Goal: Transaction & Acquisition: Purchase product/service

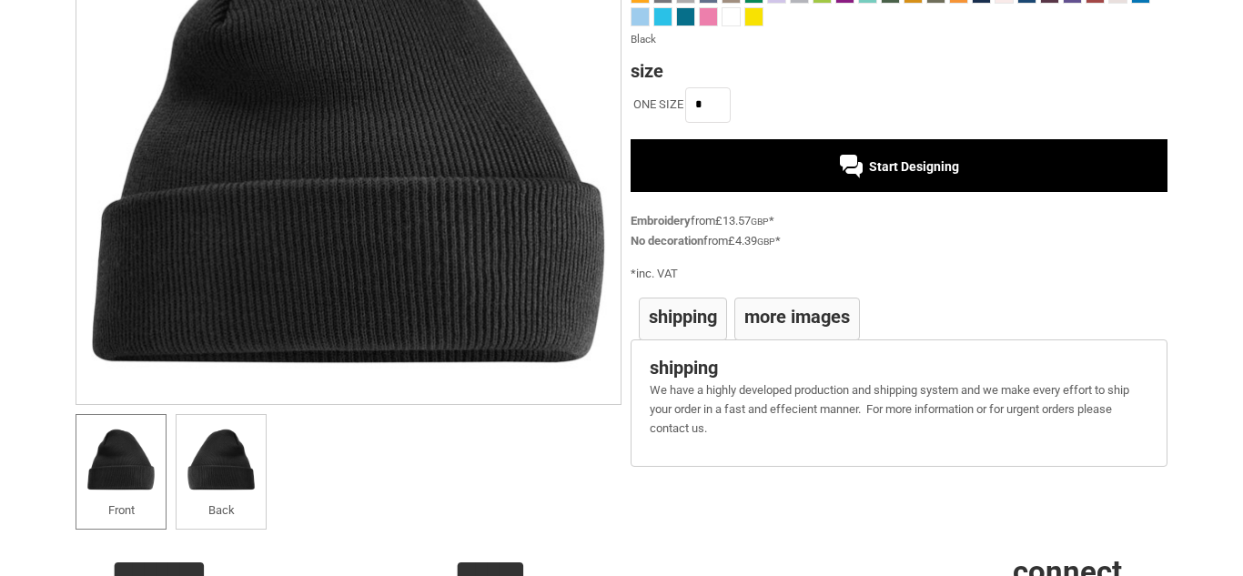
scroll to position [271, 0]
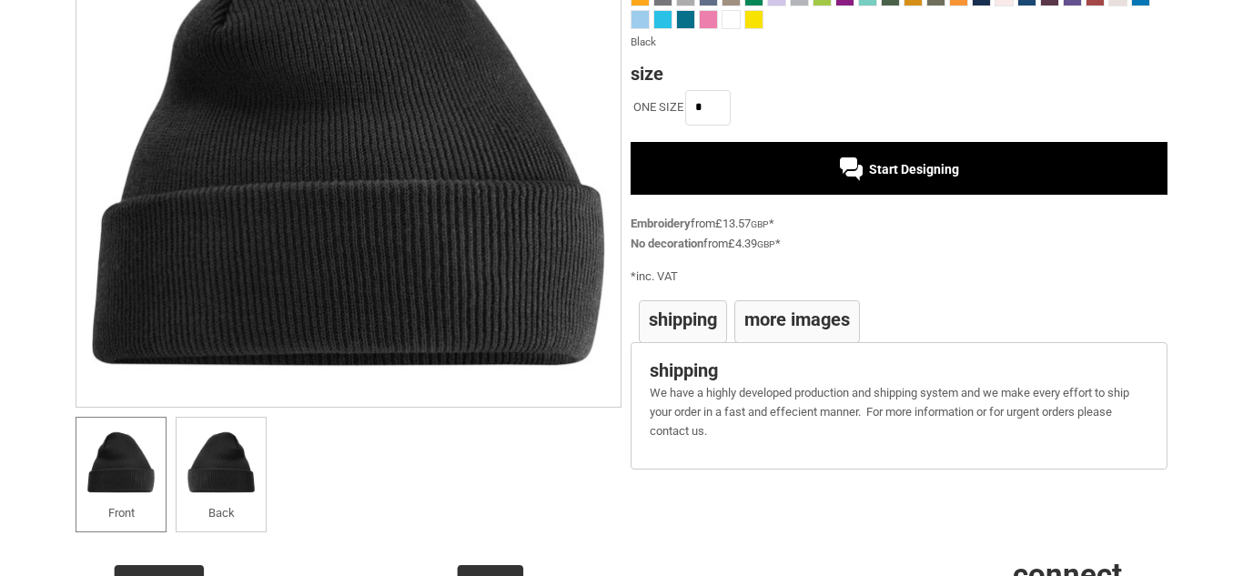
click at [788, 328] on h4 "More Images" at bounding box center [797, 319] width 106 height 18
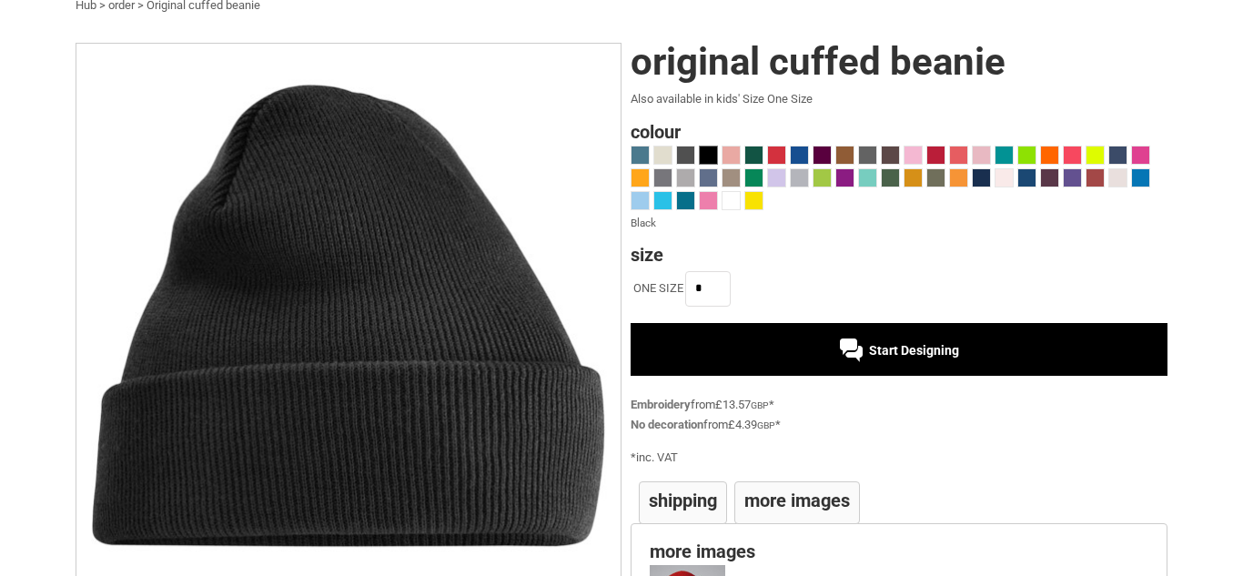
scroll to position [91, 0]
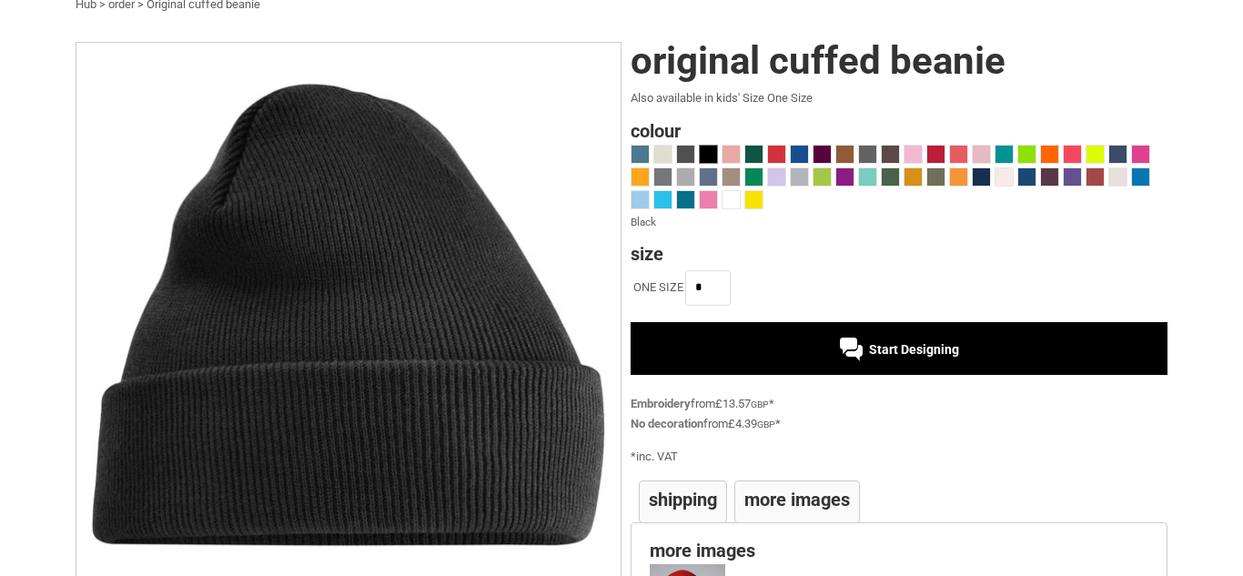
click at [709, 156] on span at bounding box center [708, 154] width 17 height 17
click at [905, 347] on span "Start Designing" at bounding box center [914, 349] width 90 height 15
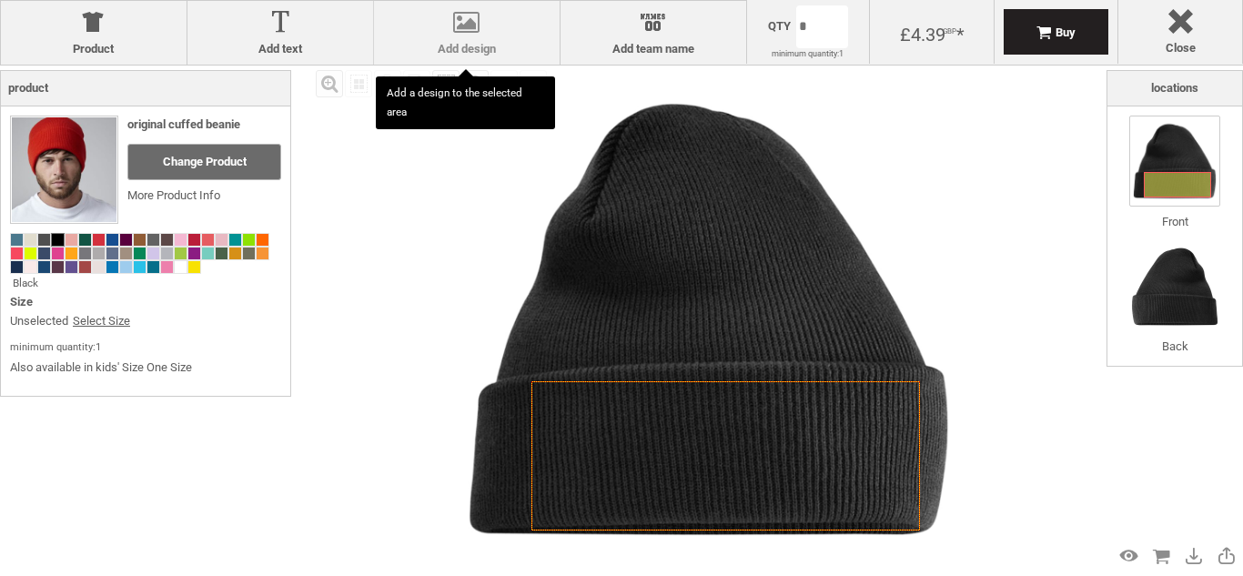
click at [457, 36] on div at bounding box center [466, 26] width 167 height 32
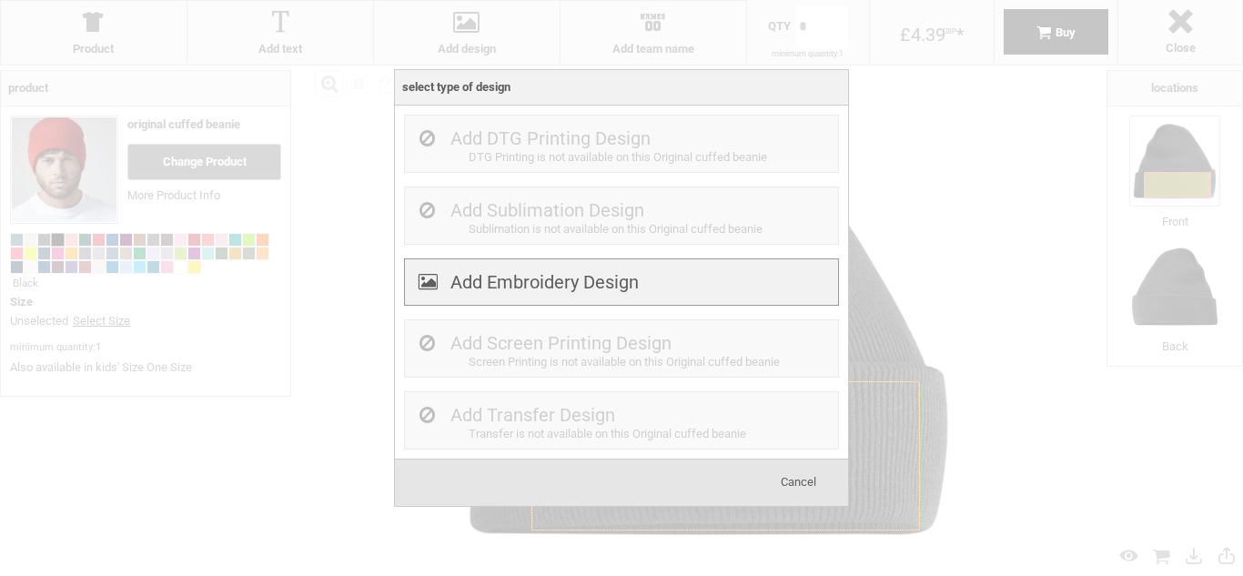
click at [520, 269] on div "Add Embroidery Design" at bounding box center [621, 282] width 435 height 48
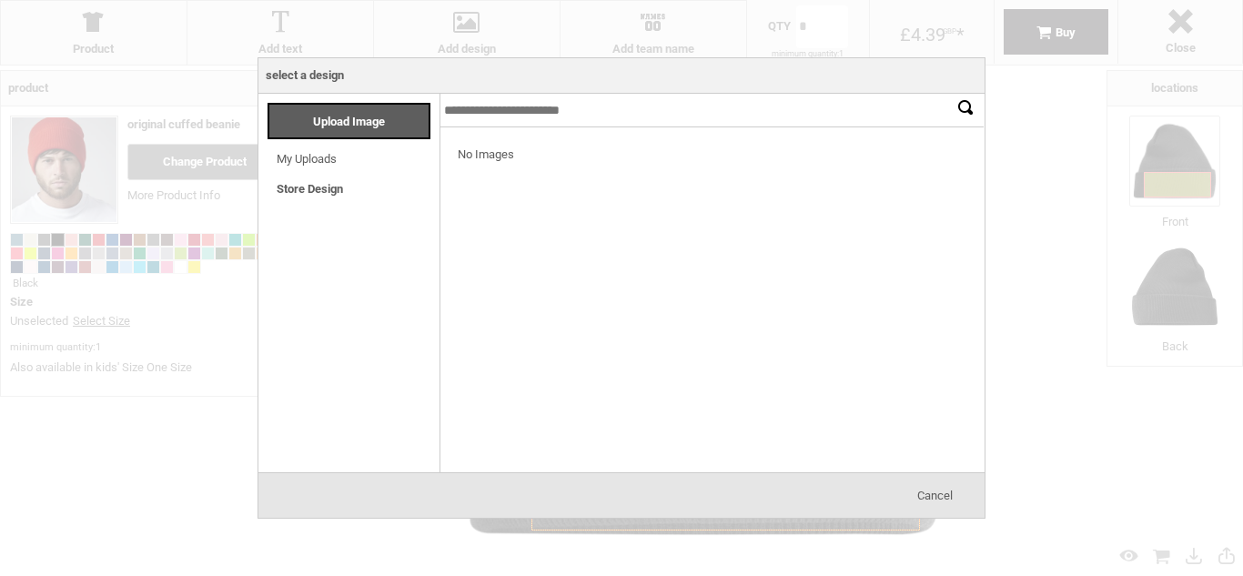
click at [315, 191] on link "Store Design" at bounding box center [310, 189] width 66 height 14
click at [354, 129] on div "Upload Image" at bounding box center [349, 121] width 163 height 36
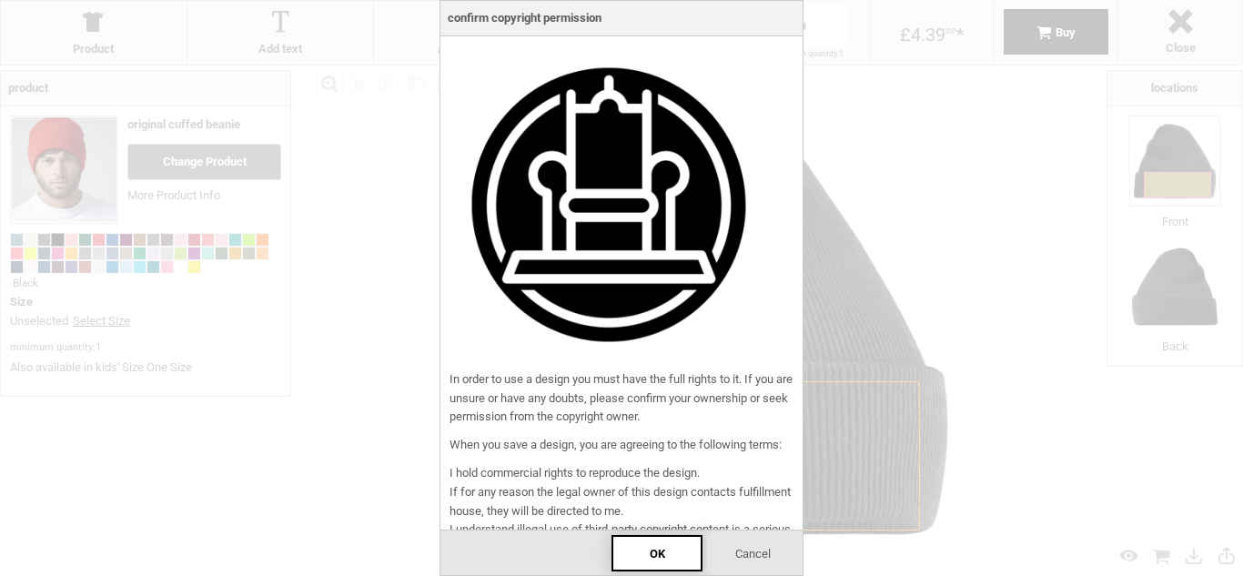
click at [651, 549] on span "OK" at bounding box center [657, 554] width 15 height 14
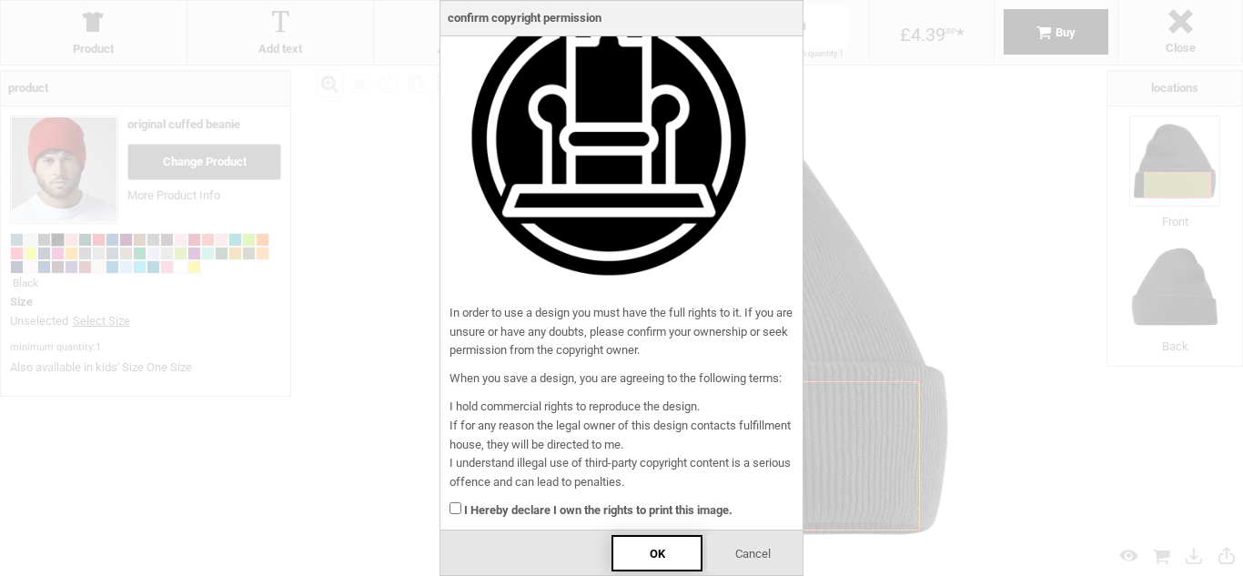
click at [656, 561] on div "OK" at bounding box center [656, 553] width 91 height 36
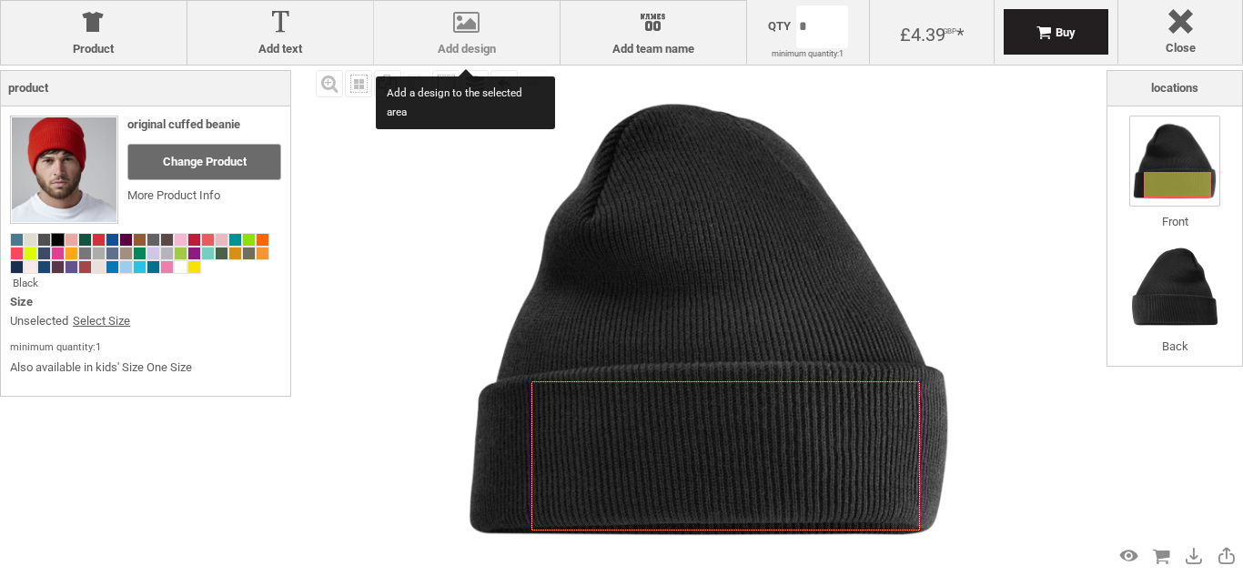
click at [502, 20] on div at bounding box center [466, 26] width 167 height 32
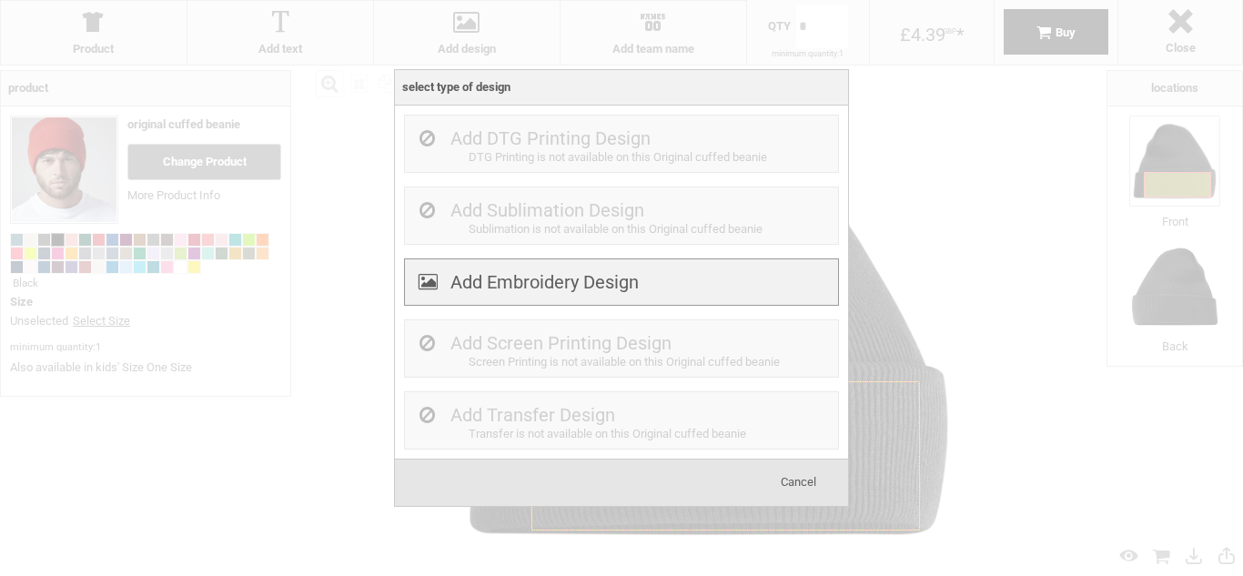
click at [537, 283] on label "Add Embroidery Design" at bounding box center [544, 282] width 188 height 22
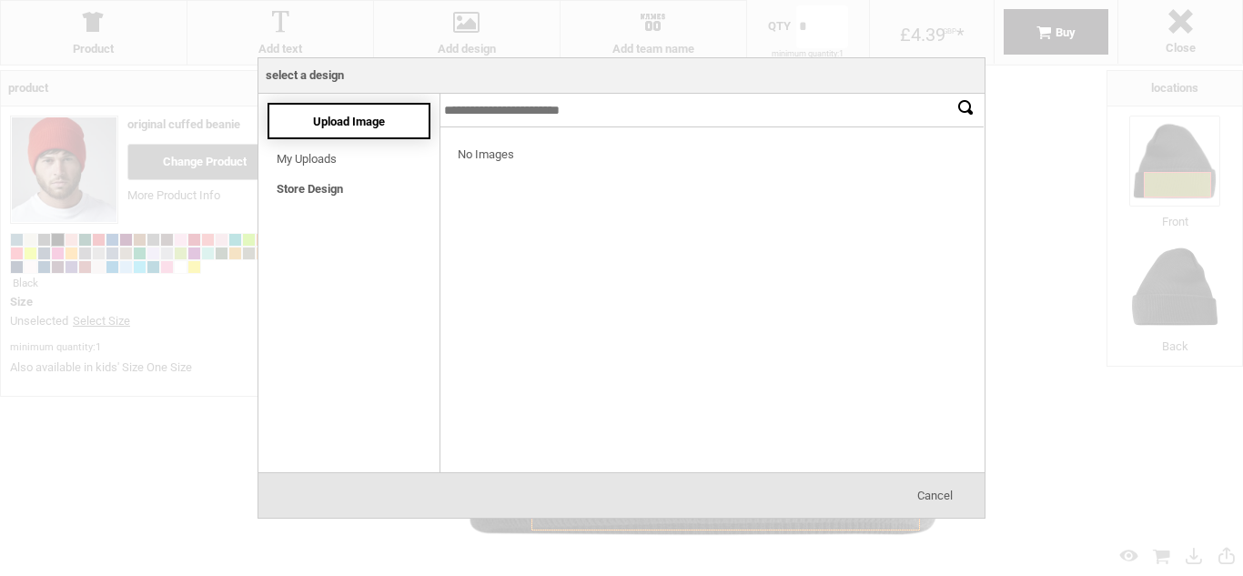
click at [357, 117] on span "Upload Image" at bounding box center [349, 122] width 72 height 14
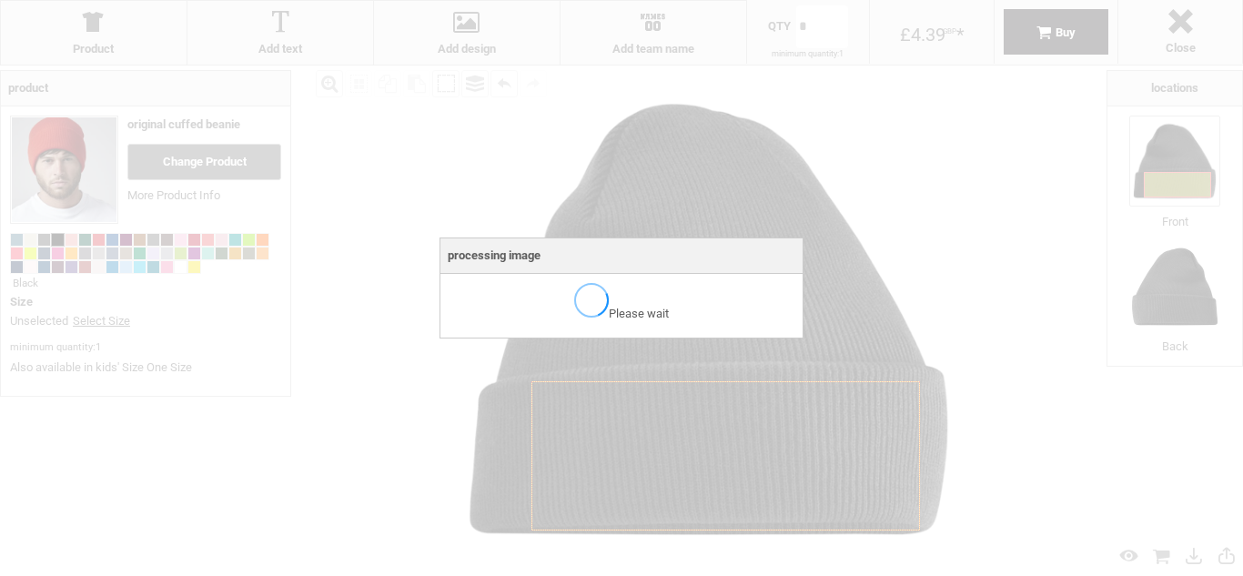
scroll to position [0, 0]
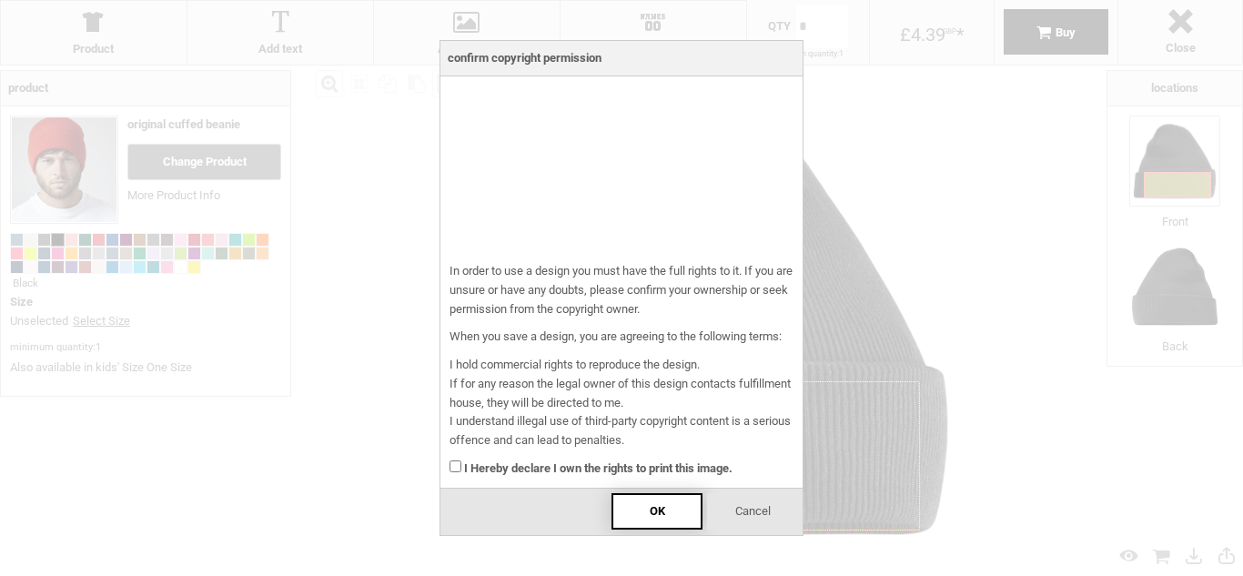
click at [658, 520] on div "OK" at bounding box center [656, 511] width 91 height 36
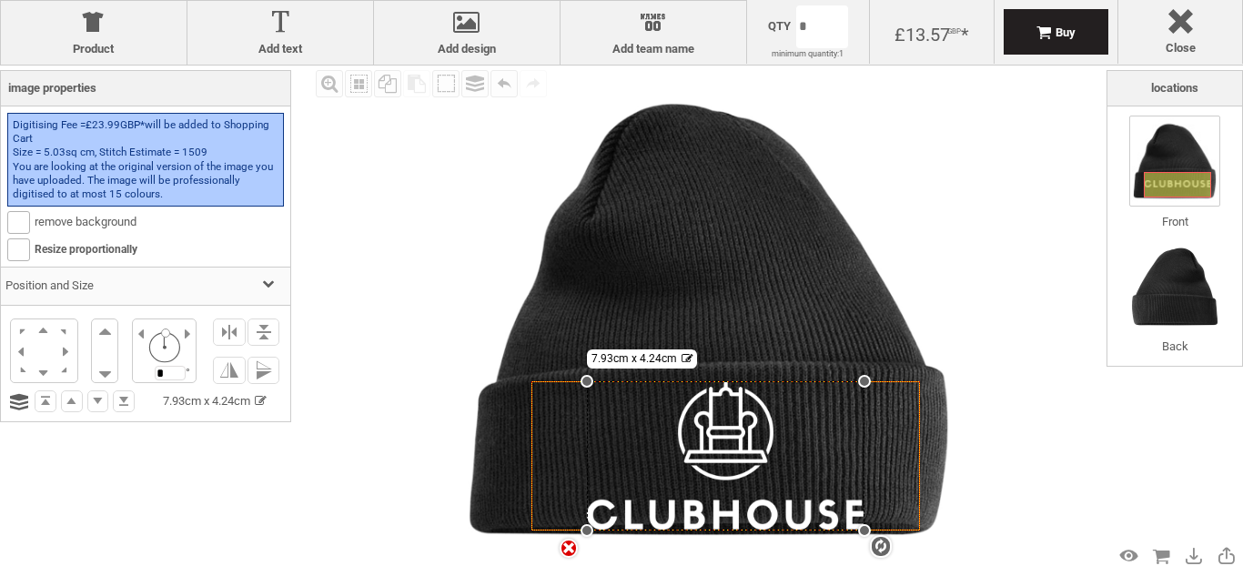
click at [1033, 484] on div "Fill Background Zoom in Zoom out Select All Copy All Selected Paste Off On Grou…" at bounding box center [709, 320] width 796 height 508
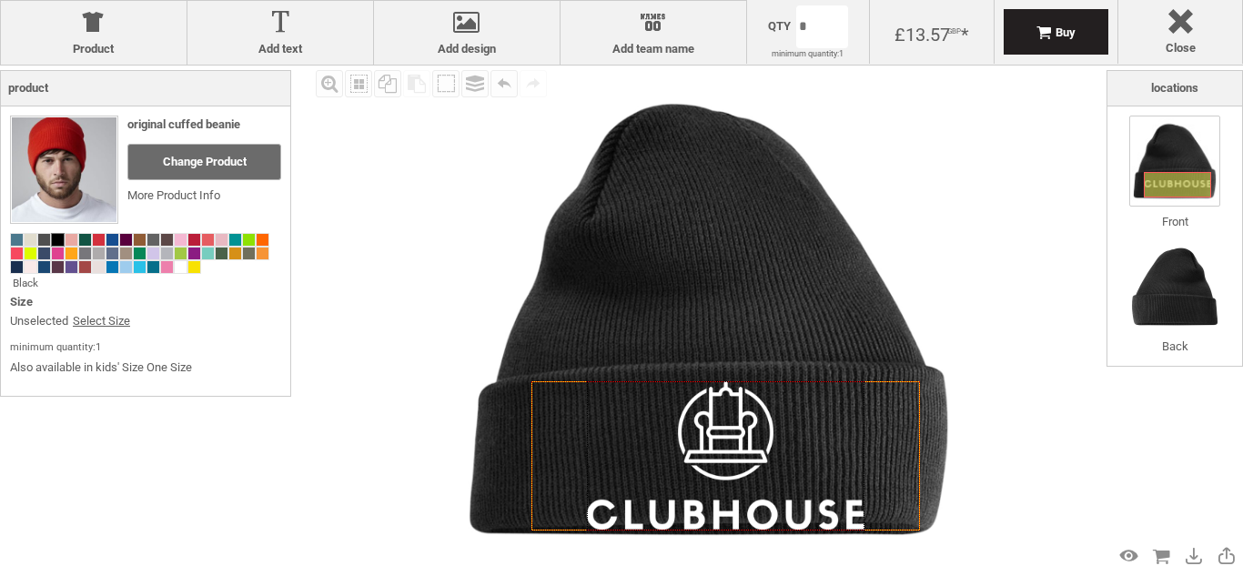
click at [727, 461] on div at bounding box center [726, 455] width 278 height 148
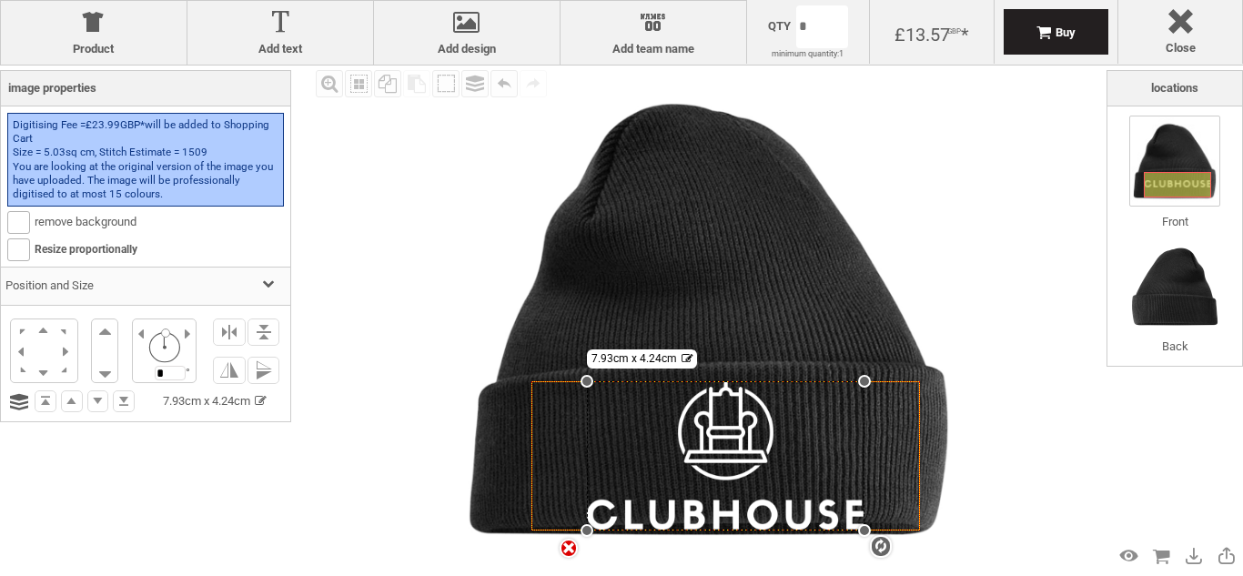
click at [981, 405] on div "Fill Background Zoom in Zoom out Select All Copy All Selected Paste Off On Grou…" at bounding box center [709, 320] width 796 height 508
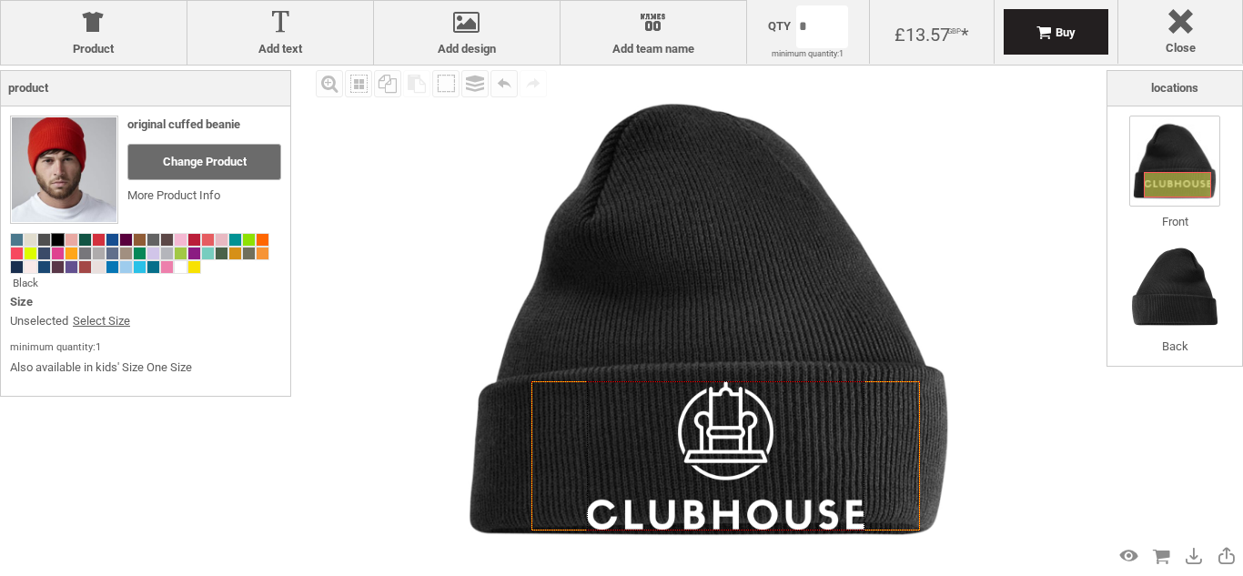
click at [717, 448] on div at bounding box center [726, 455] width 278 height 148
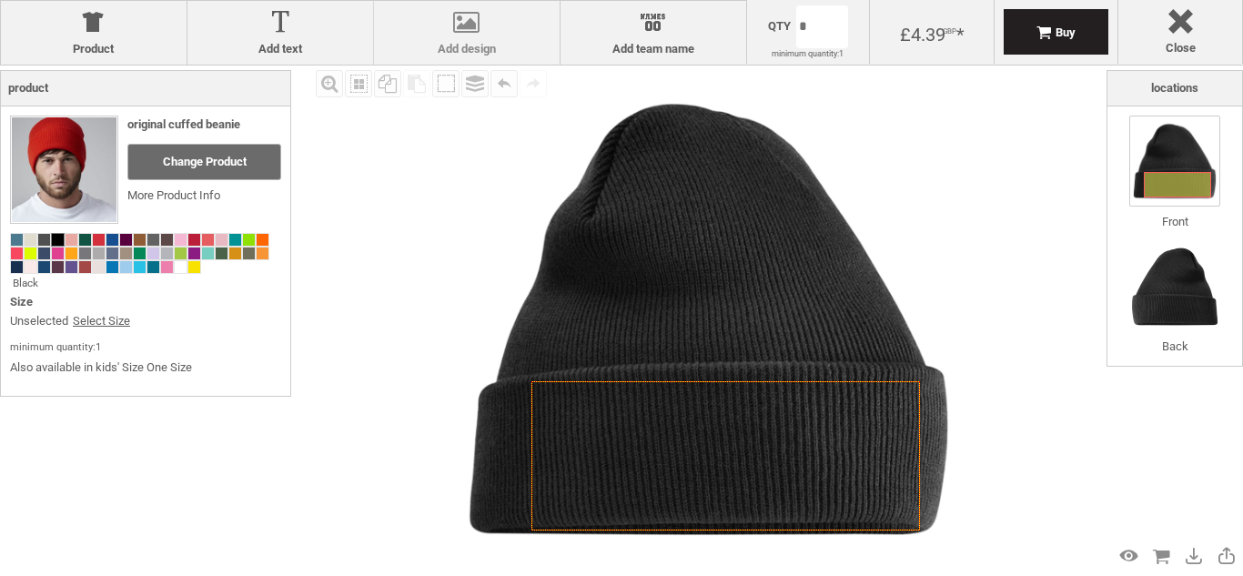
click at [479, 56] on div "Add design Add design" at bounding box center [466, 33] width 187 height 64
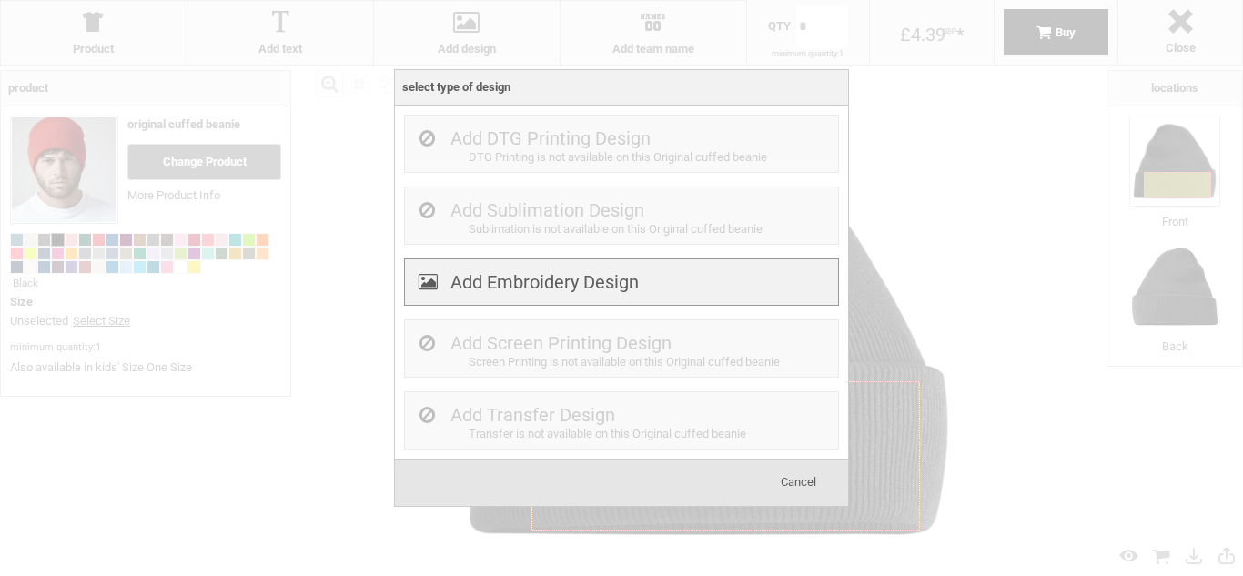
click at [552, 281] on label "Add Embroidery Design" at bounding box center [544, 282] width 188 height 22
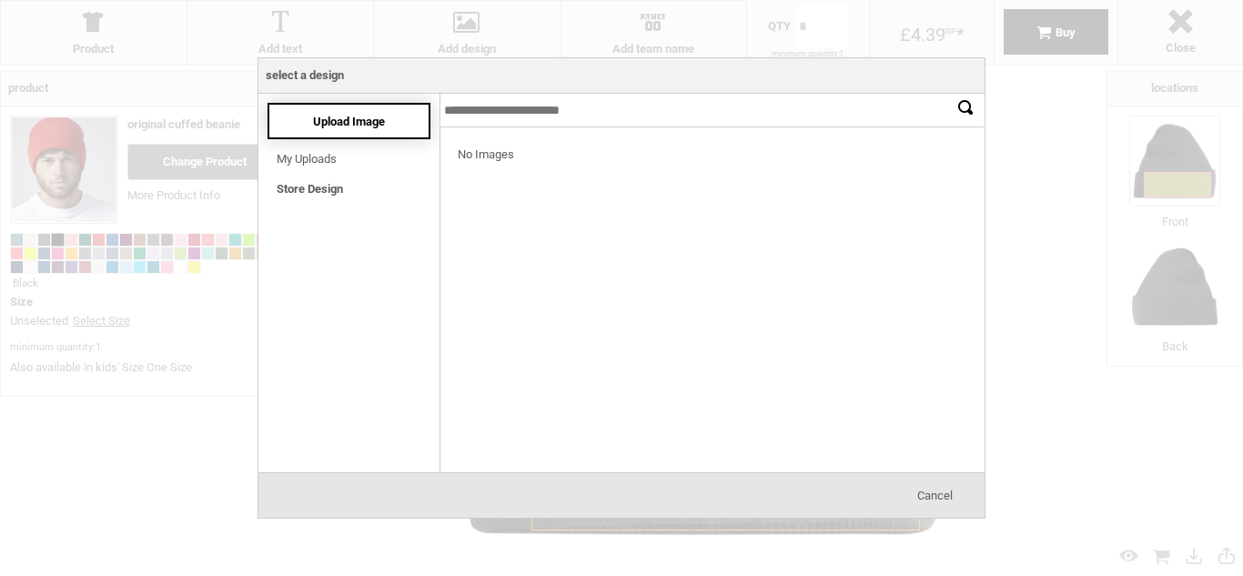
click at [372, 120] on span "Upload Image" at bounding box center [349, 122] width 72 height 14
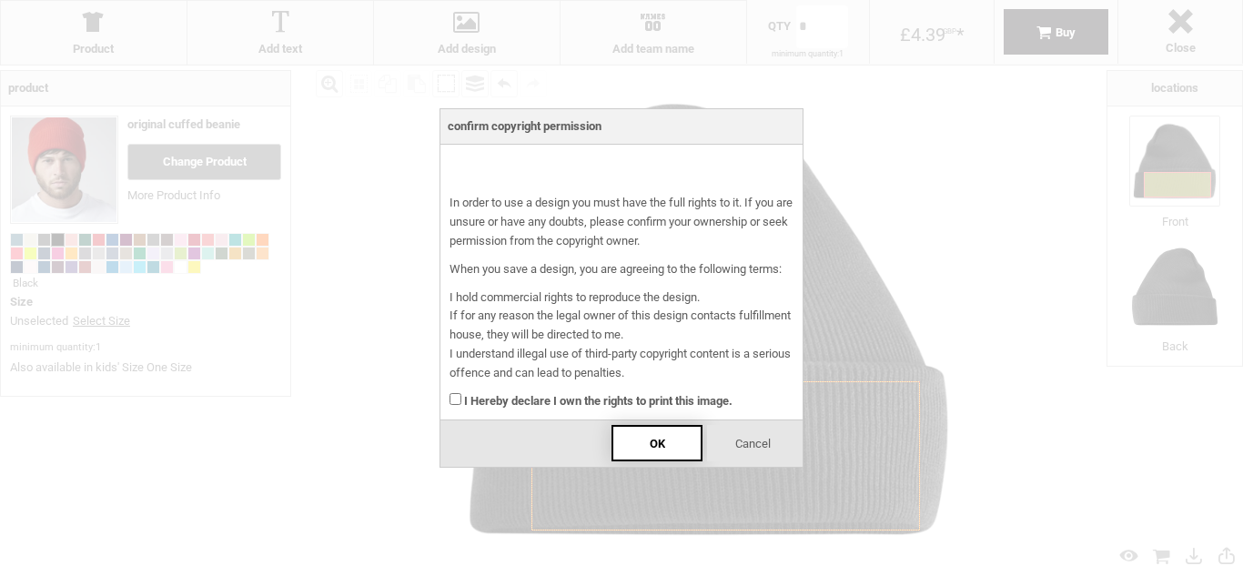
click at [661, 449] on span "OK" at bounding box center [657, 444] width 15 height 14
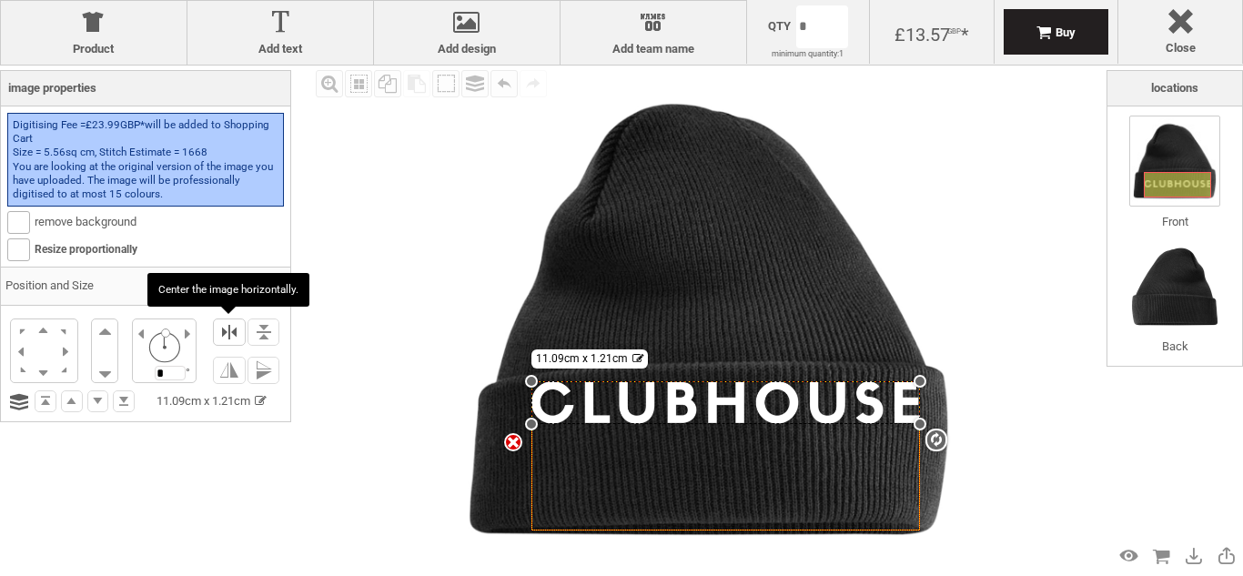
click at [231, 334] on li at bounding box center [229, 331] width 33 height 27
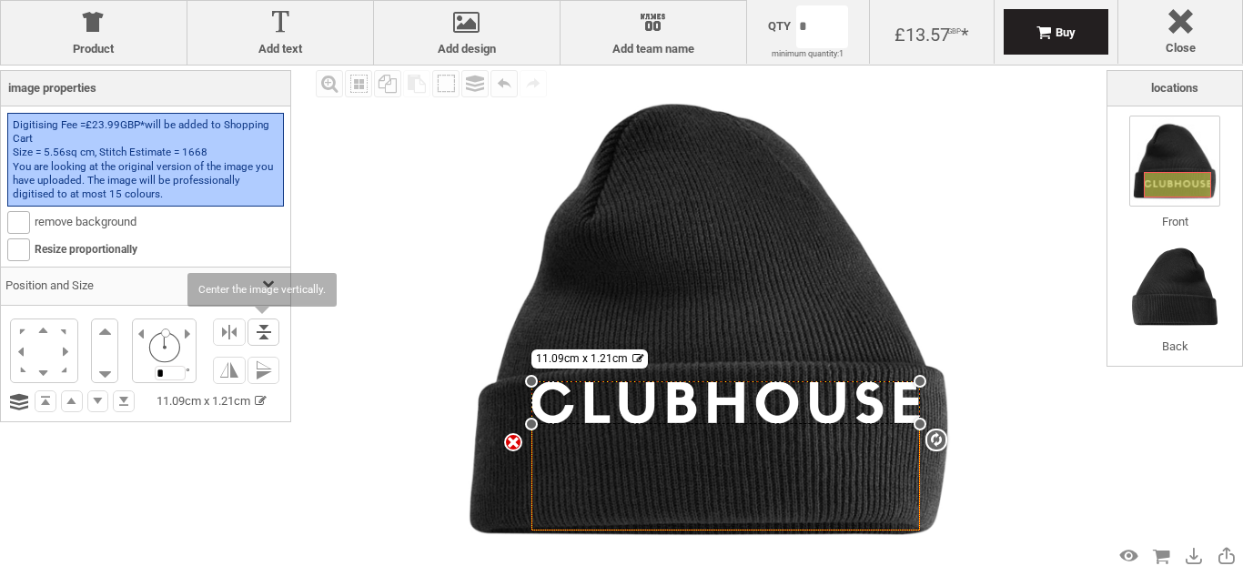
click at [256, 332] on li at bounding box center [264, 331] width 33 height 27
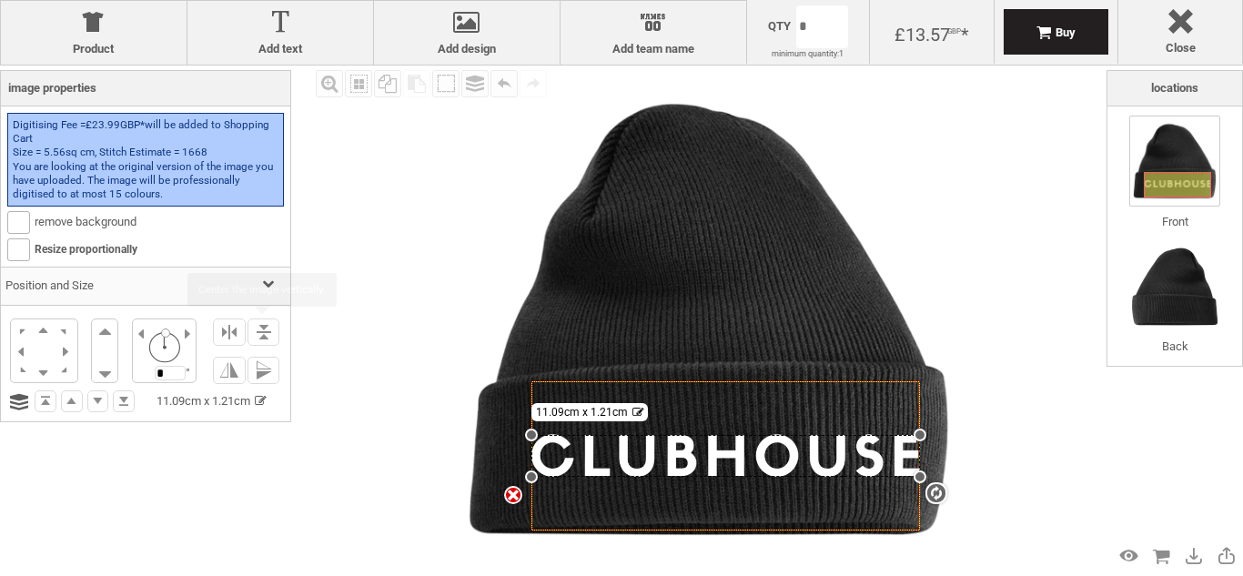
click at [1022, 362] on div "Fill Background Zoom in Zoom out Select All Copy All Selected Paste Off On Grou…" at bounding box center [709, 320] width 796 height 508
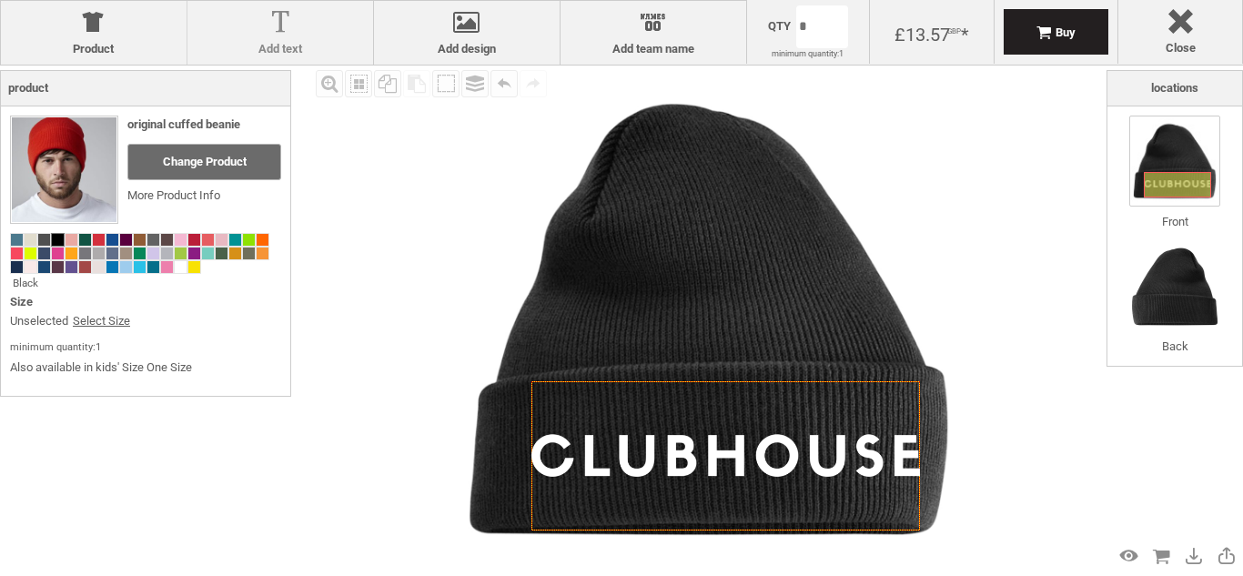
click at [216, 32] on div at bounding box center [280, 26] width 167 height 32
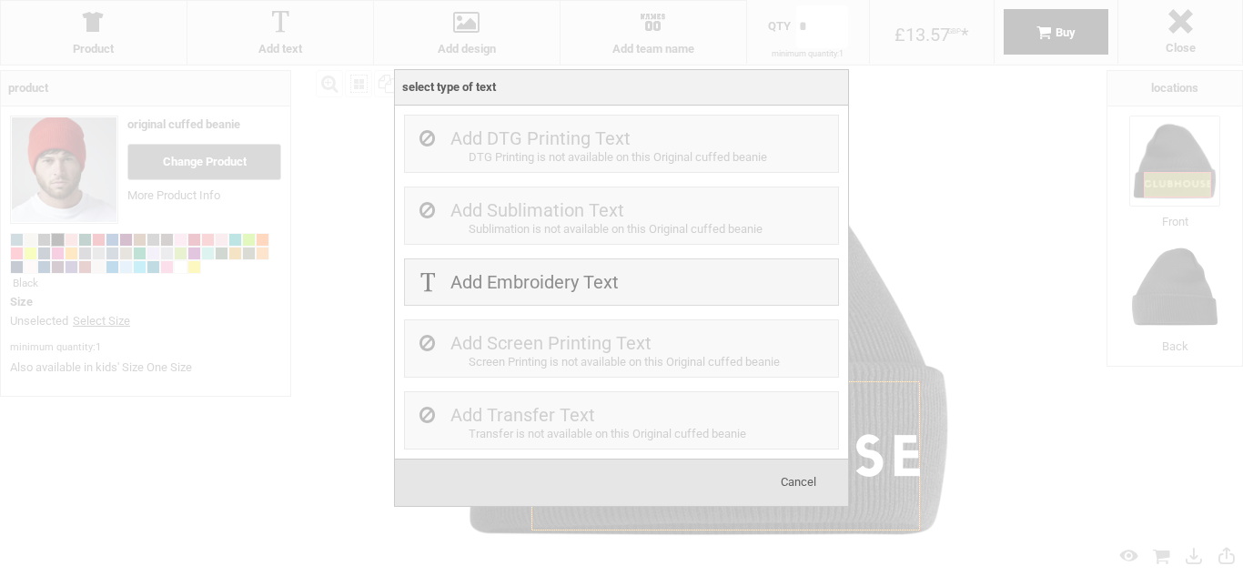
click at [791, 486] on span "Cancel" at bounding box center [798, 482] width 35 height 14
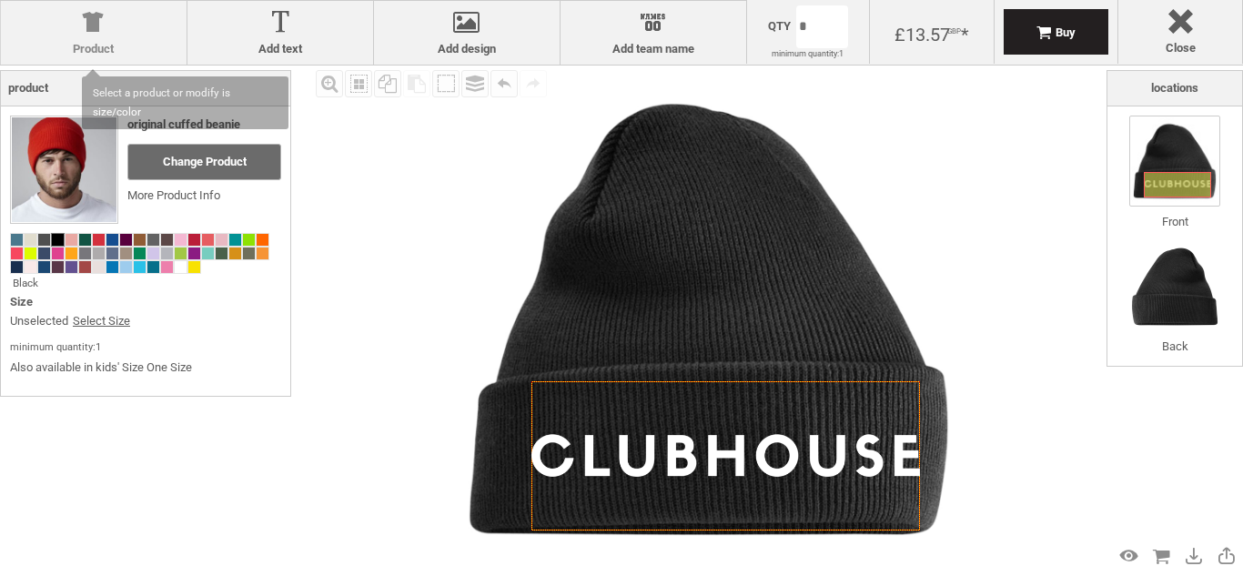
click at [103, 35] on div at bounding box center [93, 26] width 167 height 32
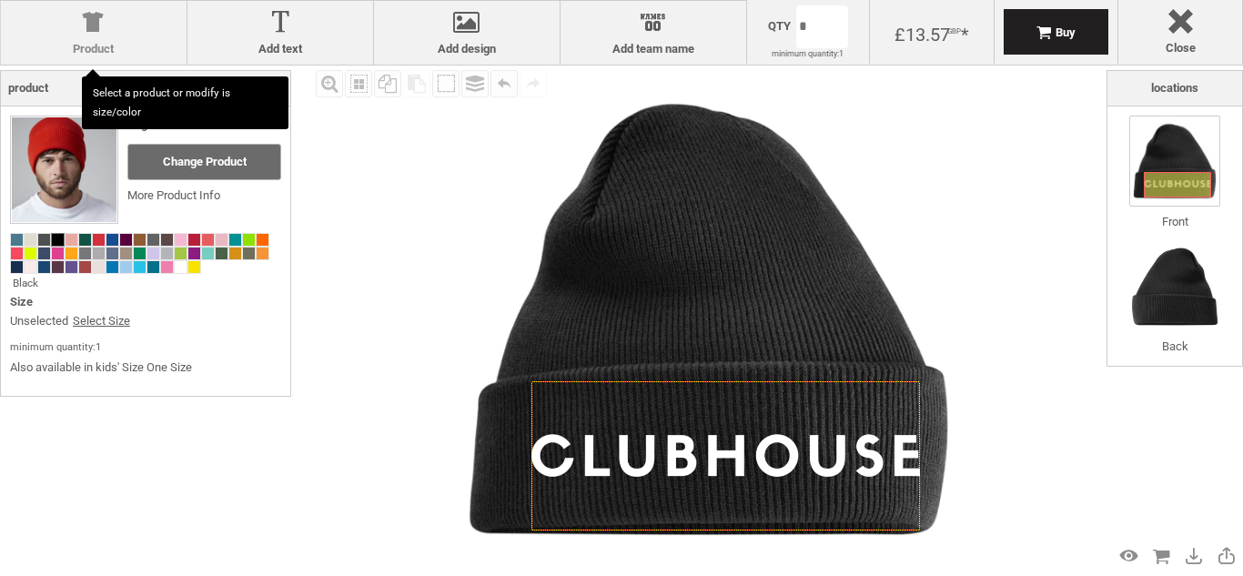
click at [90, 38] on div at bounding box center [93, 26] width 167 height 32
click at [109, 48] on label "Product" at bounding box center [93, 49] width 167 height 15
click at [85, 42] on label "Product" at bounding box center [93, 49] width 167 height 15
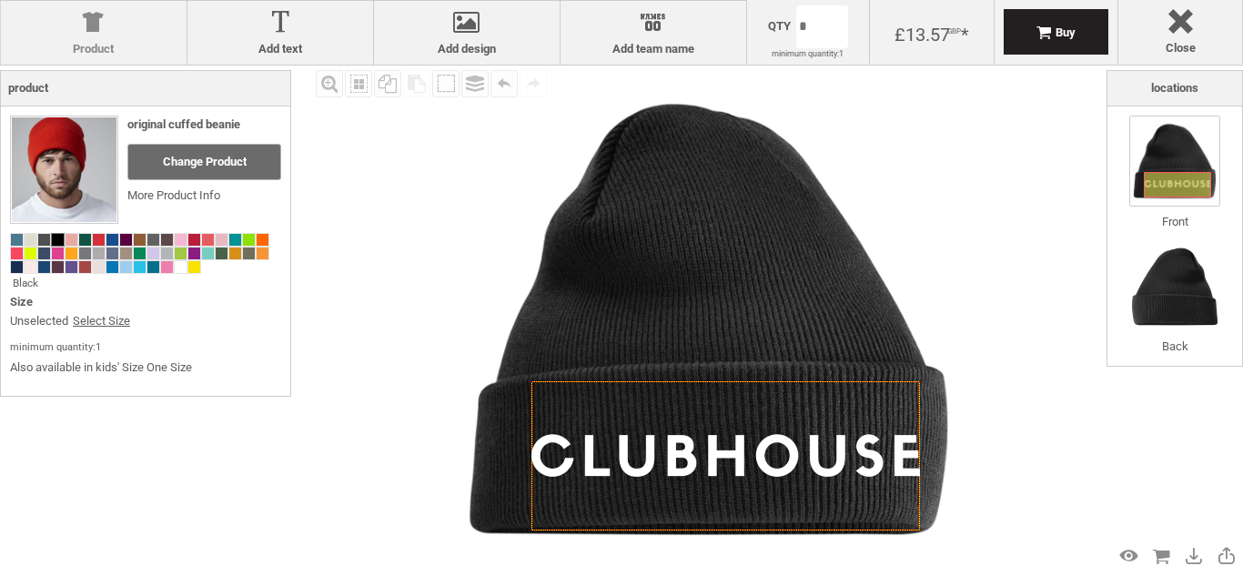
click at [85, 42] on label "Product" at bounding box center [93, 49] width 167 height 15
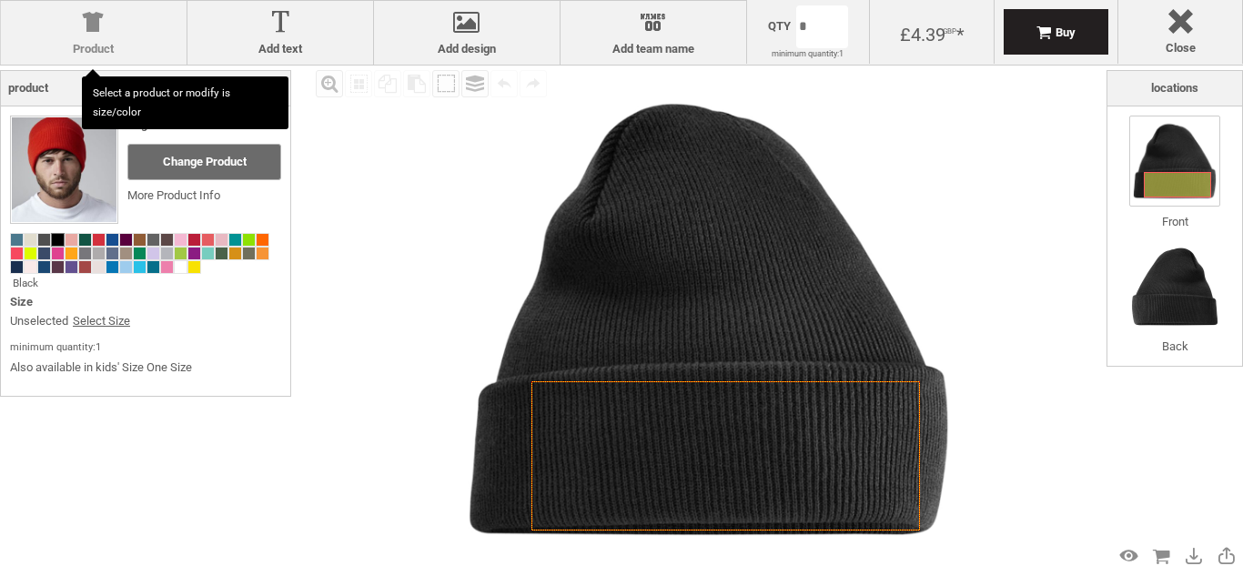
click at [103, 45] on label "Product" at bounding box center [93, 49] width 167 height 15
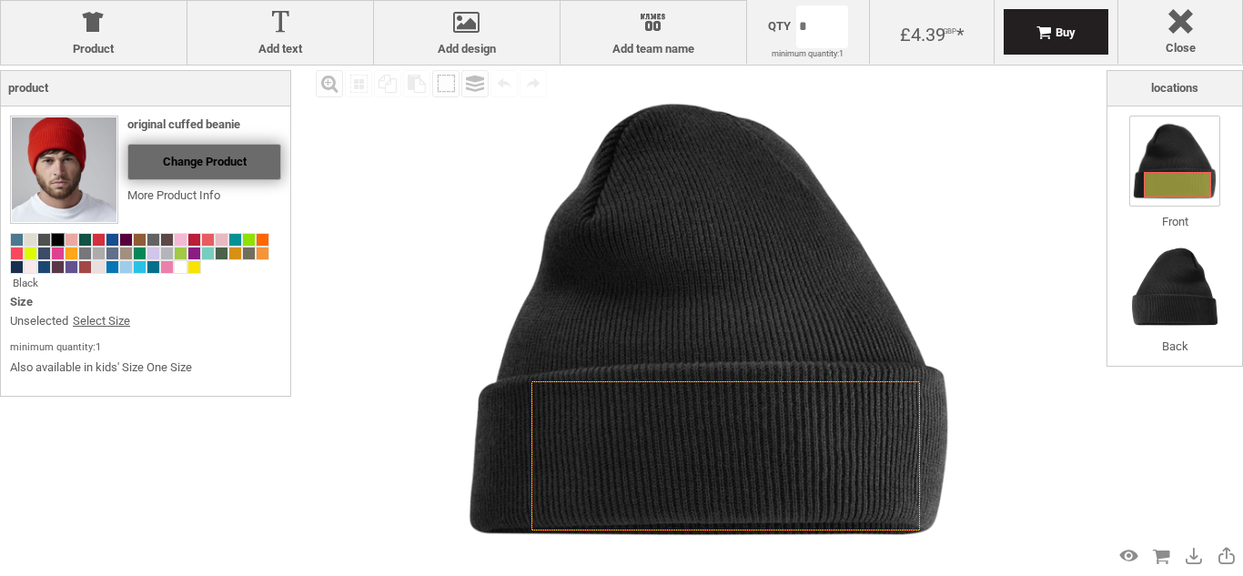
click at [203, 163] on span "Change Product" at bounding box center [205, 162] width 84 height 14
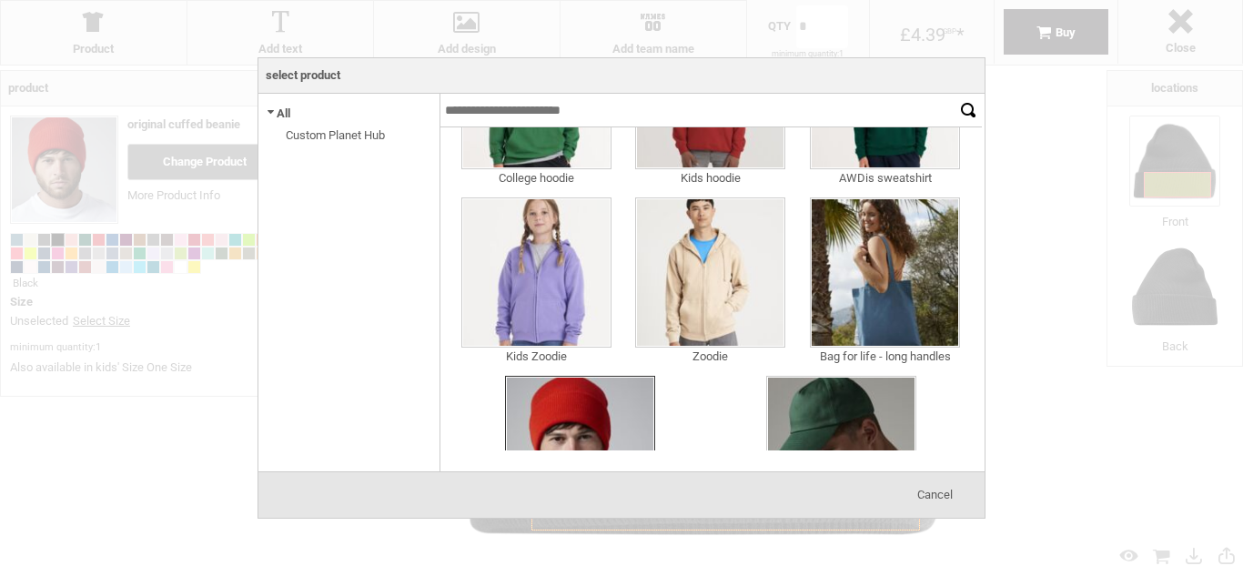
scroll to position [520, 0]
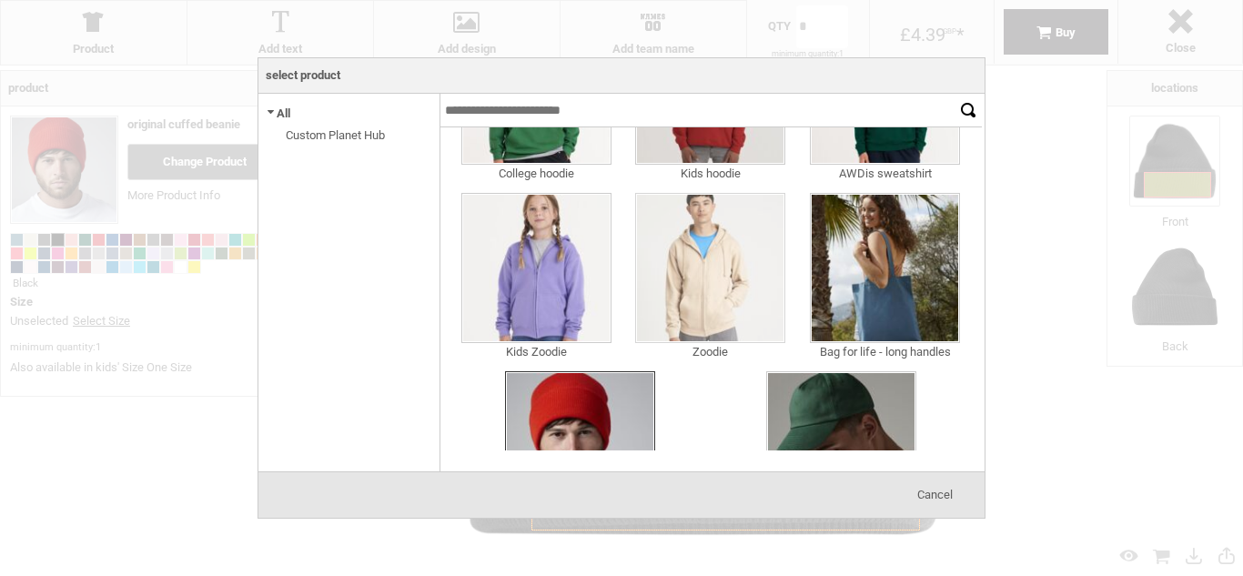
click at [703, 280] on img at bounding box center [710, 268] width 150 height 150
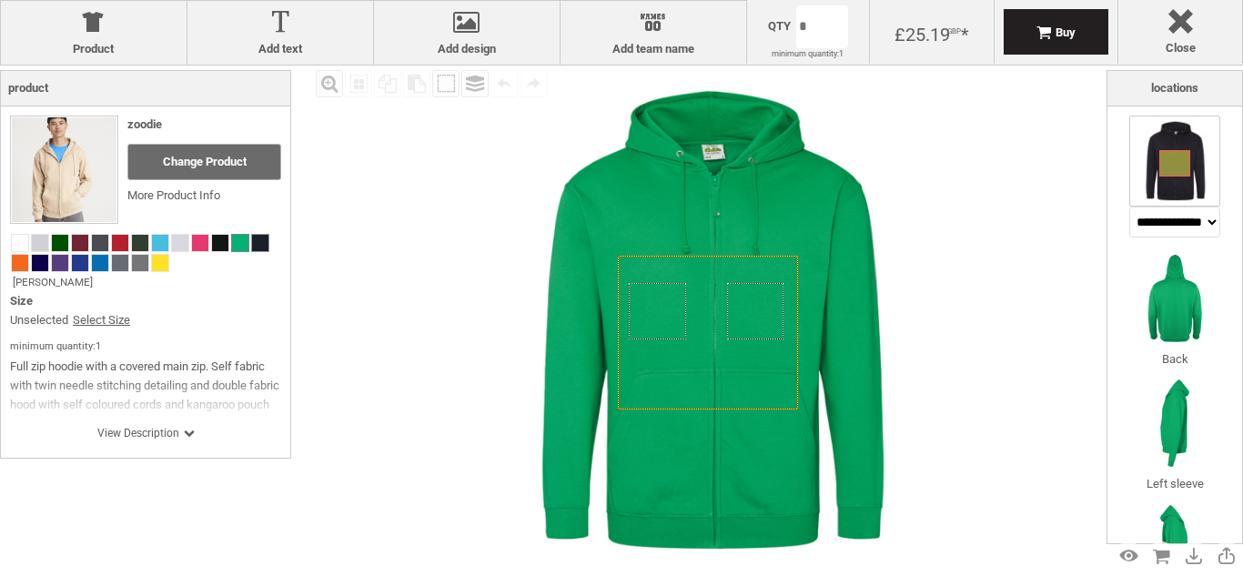
click at [260, 243] on span at bounding box center [260, 243] width 16 height 16
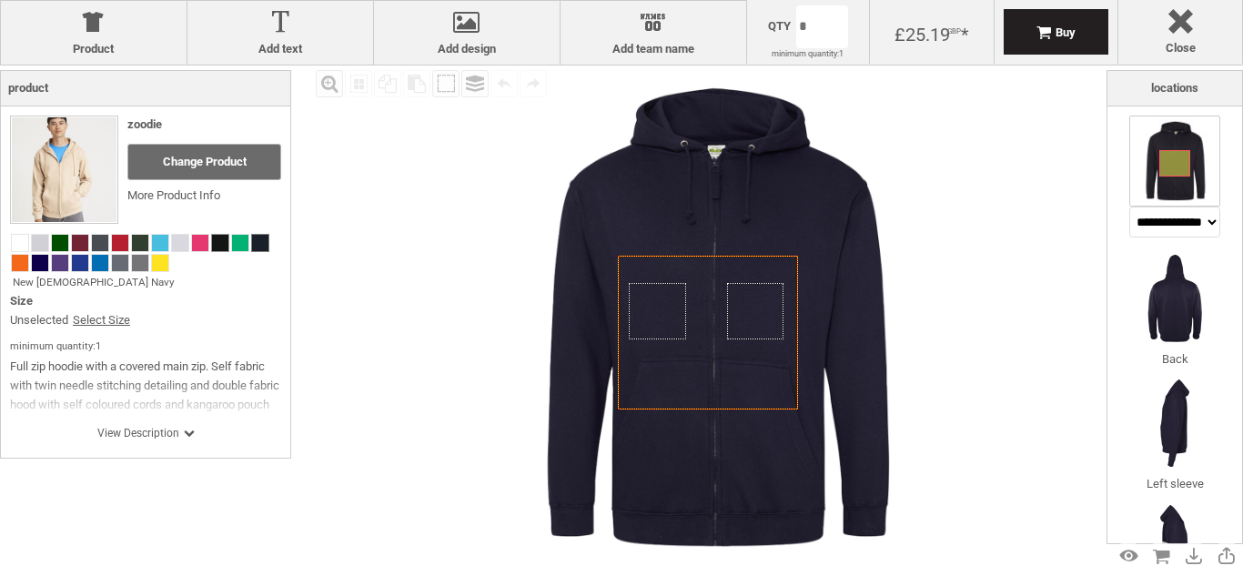
click at [216, 247] on span at bounding box center [220, 243] width 16 height 16
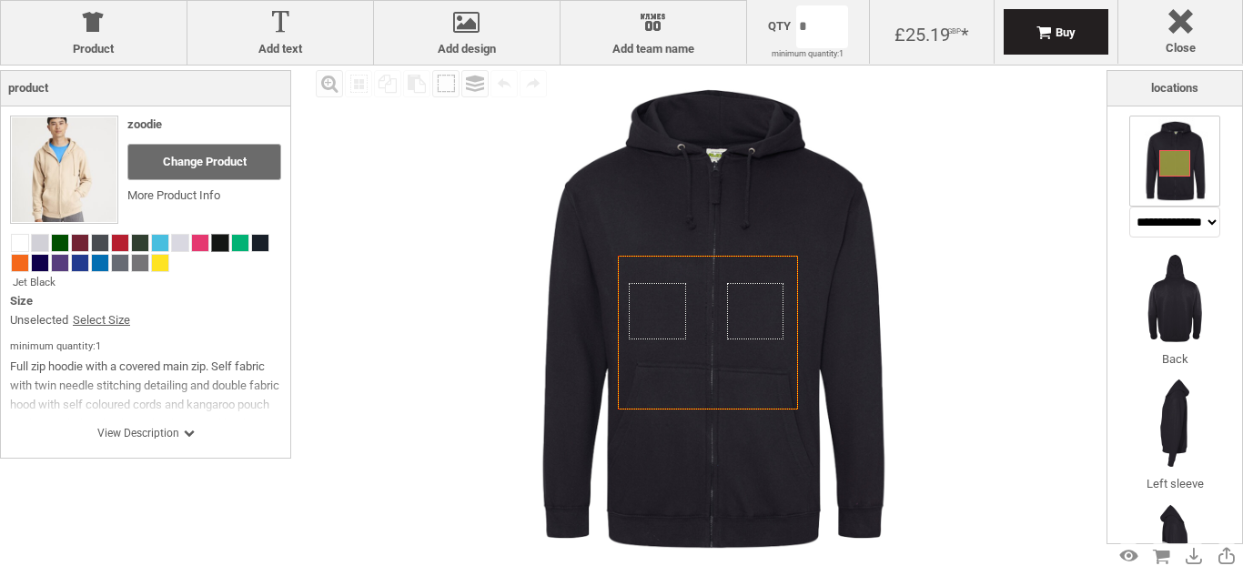
click at [753, 308] on div "Created with Raphaël 2.1.2 Created with Raphaël 2.1.2 Created with Raphaël 2.1.…" at bounding box center [709, 320] width 508 height 508
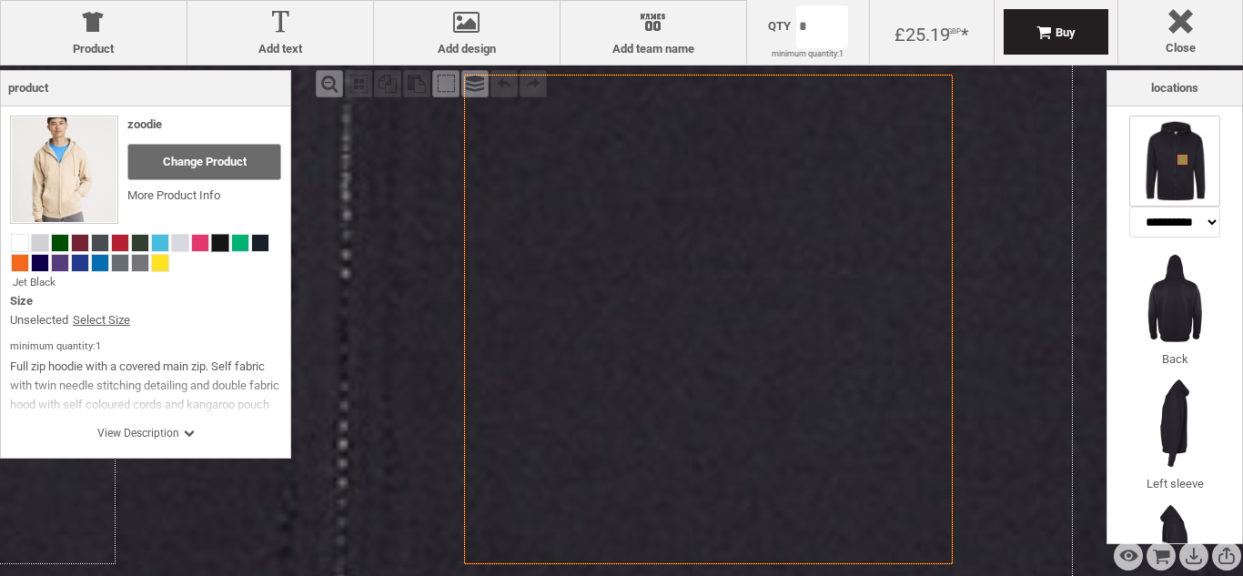
click at [1054, 189] on icon "Created with Raphaël 2.1.2" at bounding box center [300, 505] width 1545 height 1319
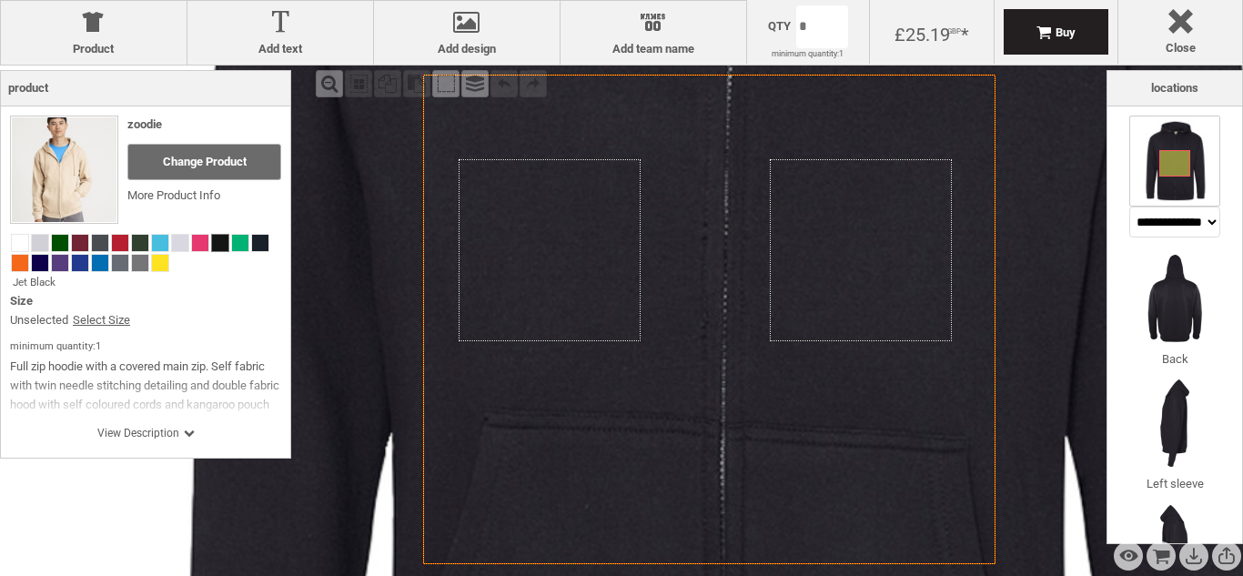
click at [1054, 189] on div "Fill Background Zoom in Zoom out Select All Copy All Selected Paste Off On Grou…" at bounding box center [709, 320] width 796 height 508
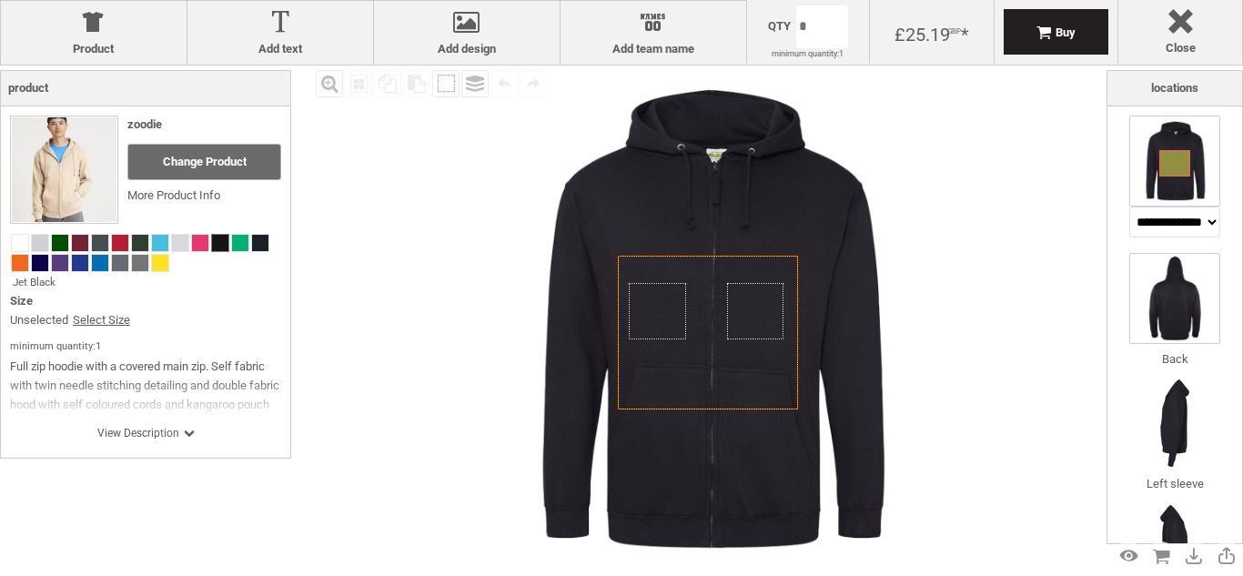
click at [1171, 310] on img at bounding box center [1174, 298] width 91 height 91
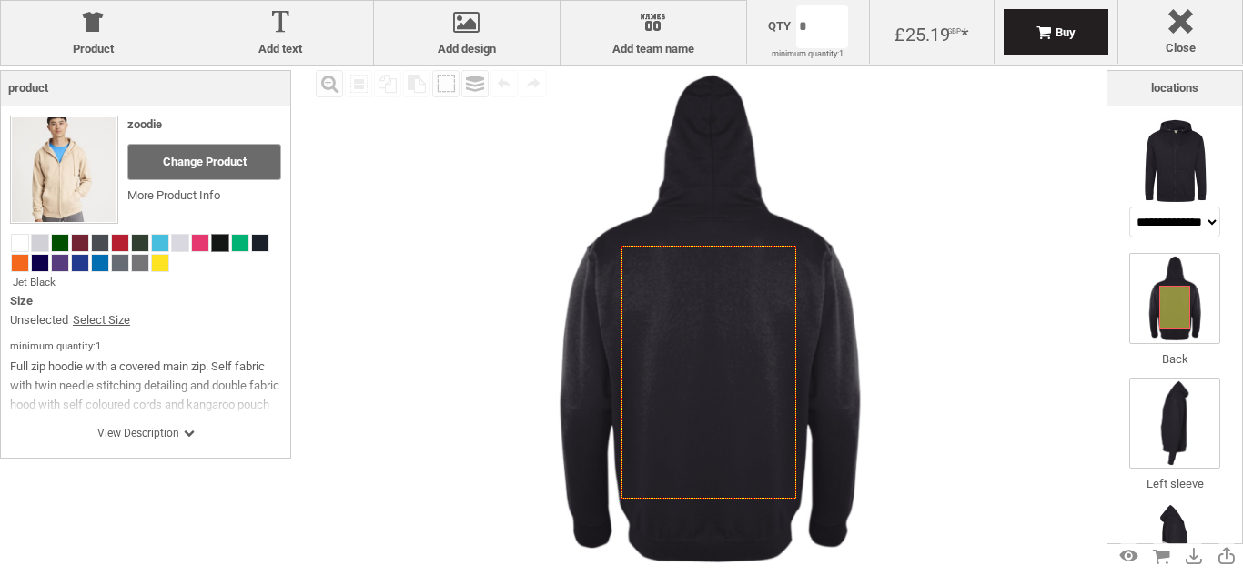
click at [1171, 433] on img at bounding box center [1174, 423] width 91 height 91
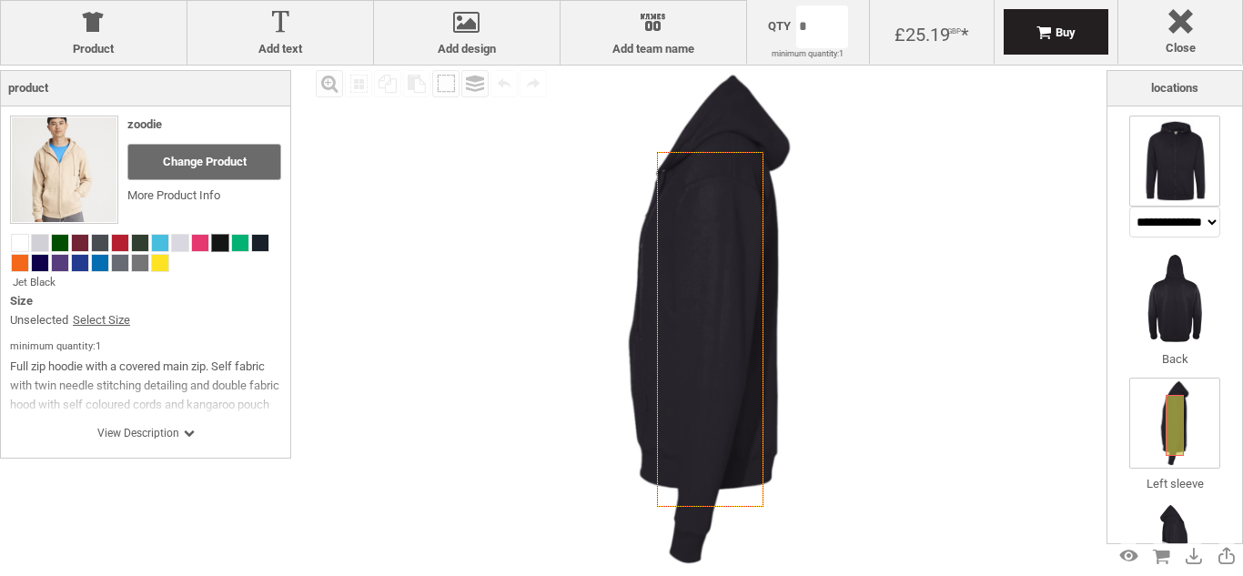
click at [1170, 188] on img at bounding box center [1174, 161] width 91 height 91
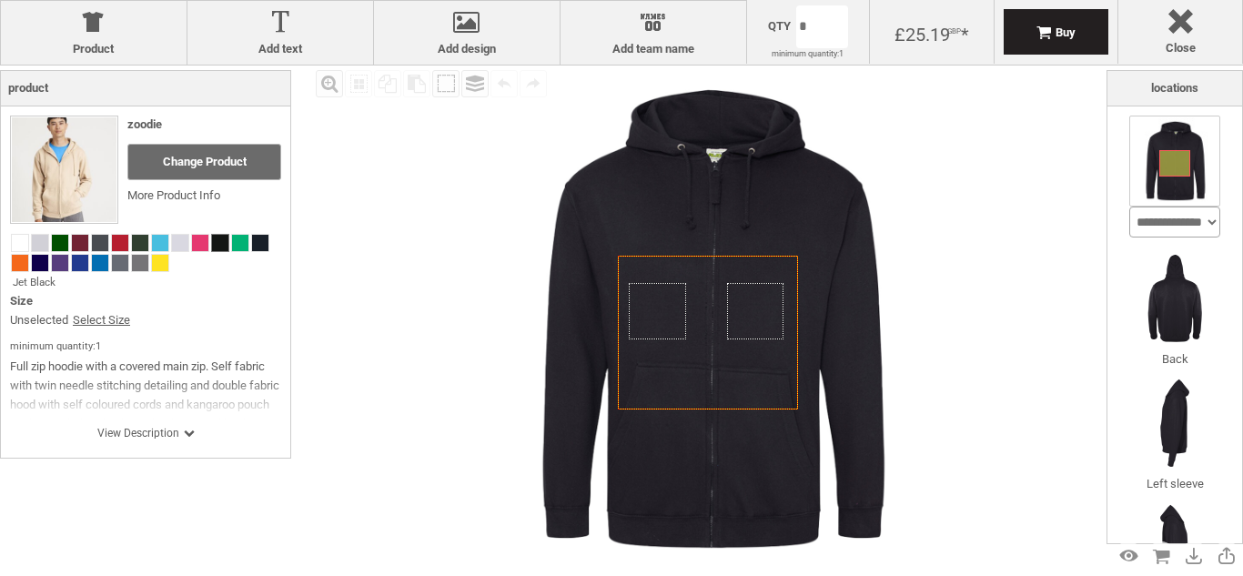
click at [1186, 230] on select "**********" at bounding box center [1174, 222] width 91 height 31
select select "*******"
click at [1129, 207] on select "**********" at bounding box center [1174, 222] width 91 height 31
click at [1074, 196] on div "Fill Background Zoom in Zoom out Select All Copy All Selected Paste Off On Grou…" at bounding box center [709, 320] width 796 height 508
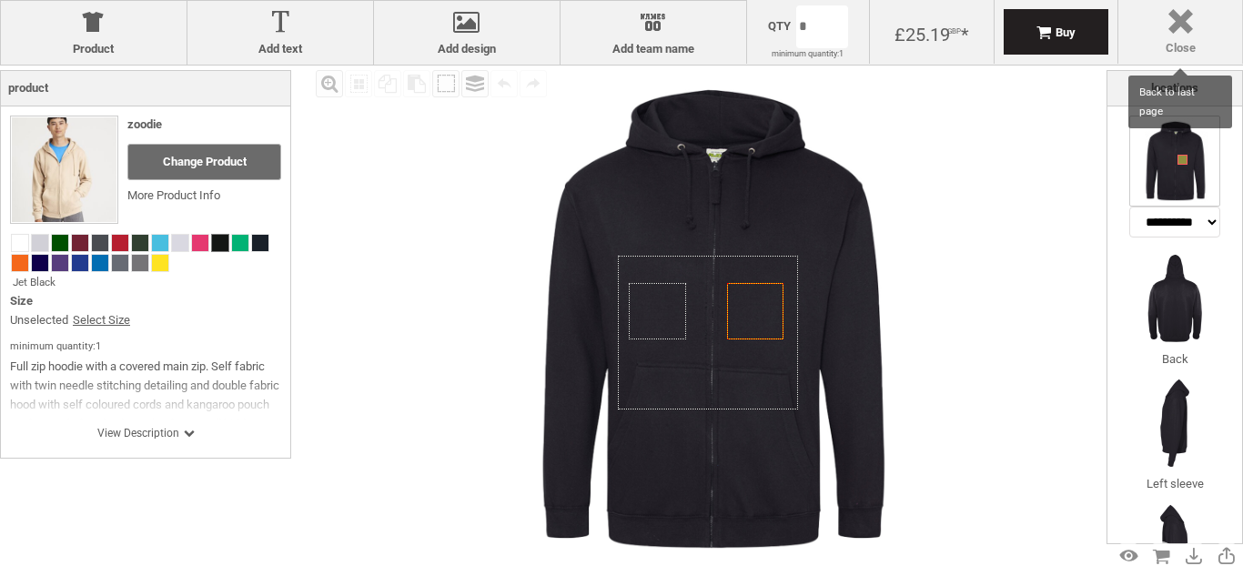
click at [1183, 41] on label "Close" at bounding box center [1180, 48] width 106 height 15
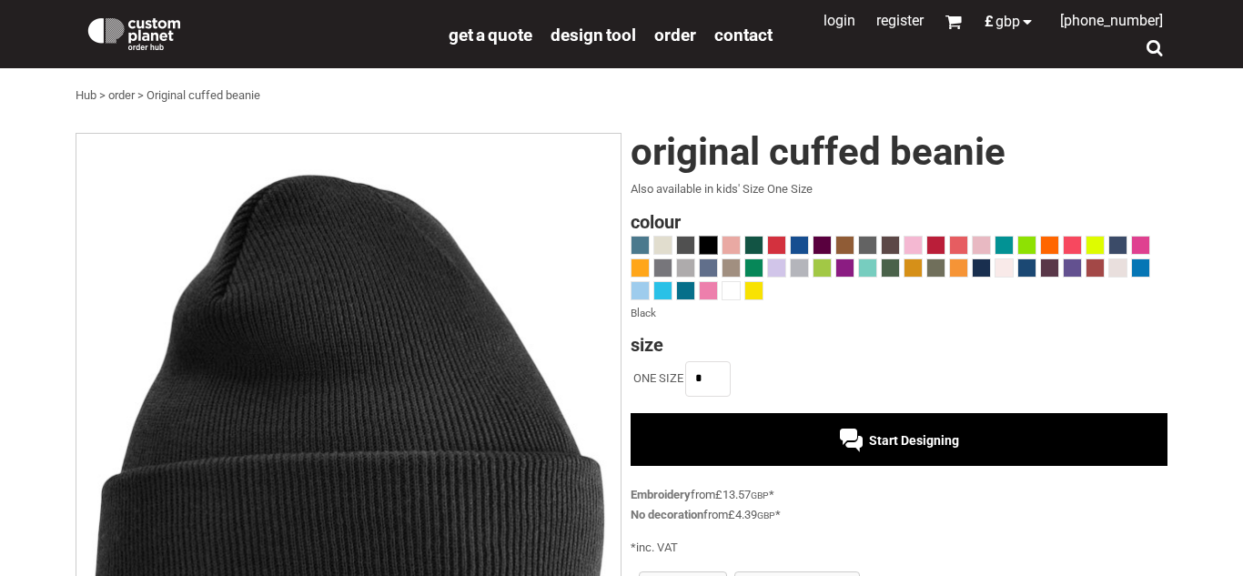
click at [142, 31] on img at bounding box center [134, 32] width 99 height 36
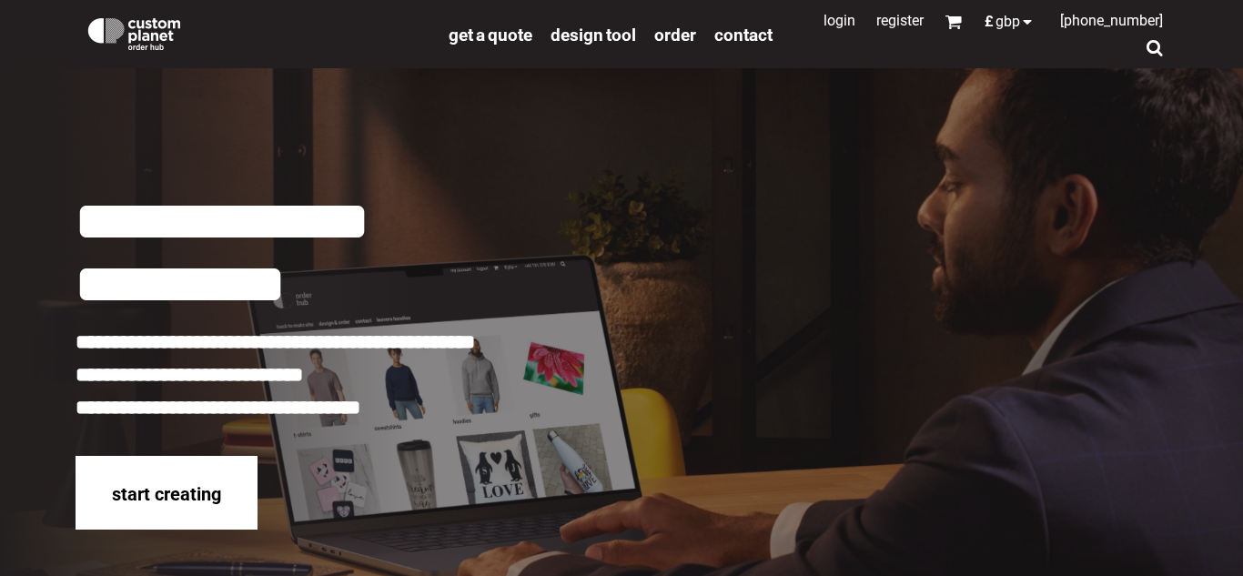
click at [159, 27] on img at bounding box center [134, 32] width 99 height 36
